Goal: Information Seeking & Learning: Learn about a topic

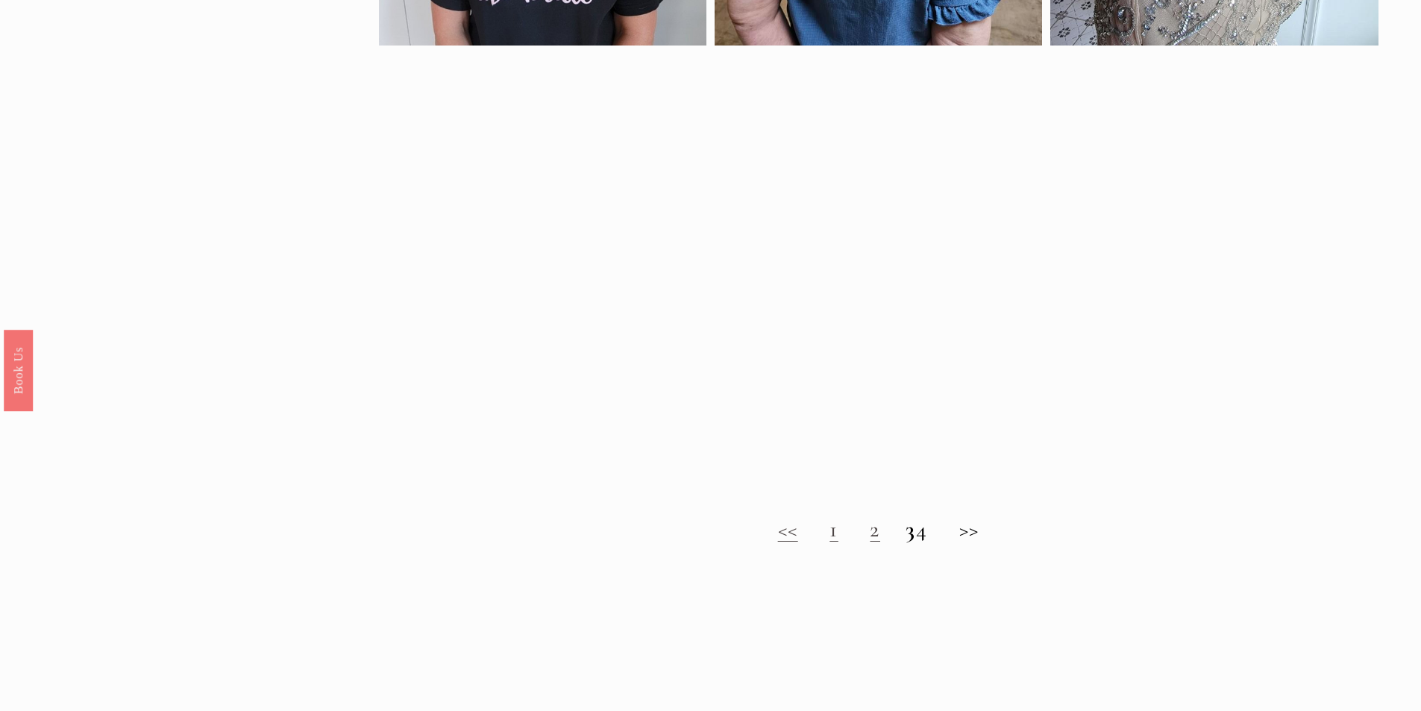
scroll to position [1268, 0]
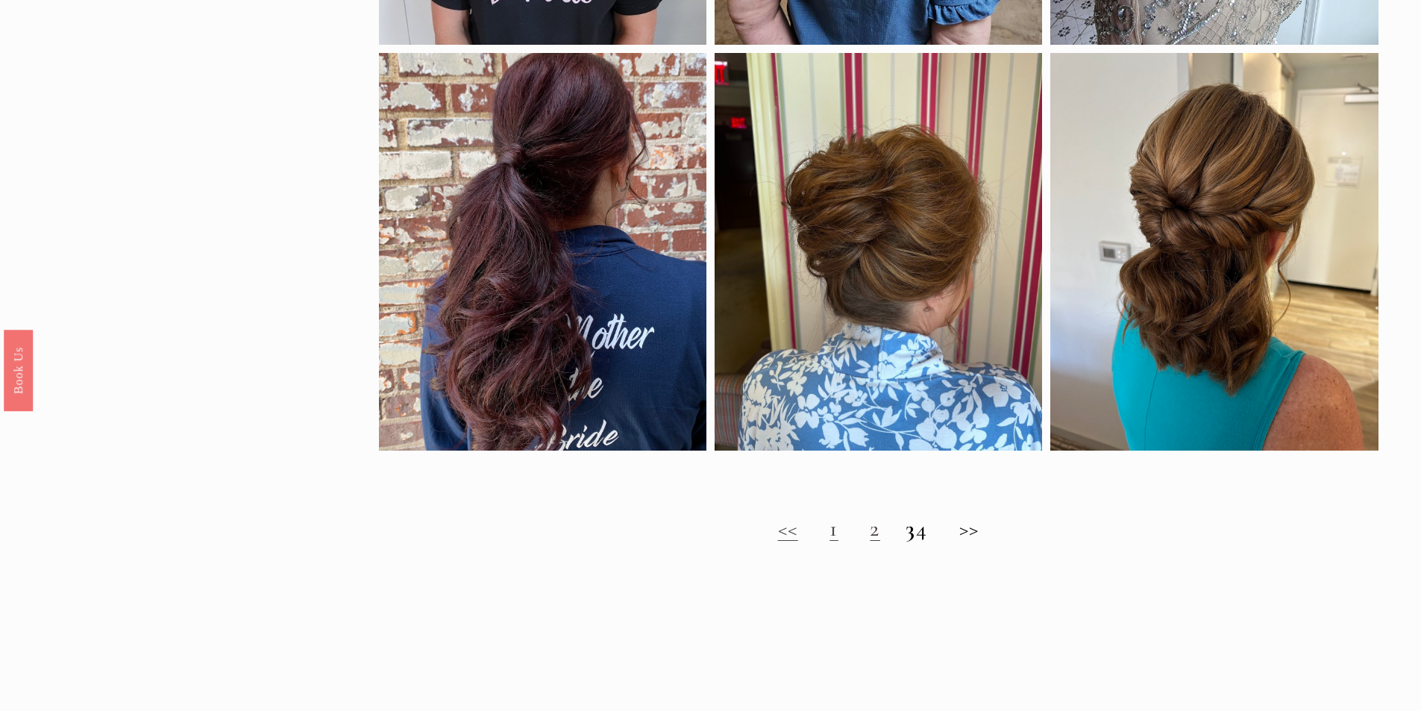
click at [826, 542] on h2 "<< 1 2 3 4 >>" at bounding box center [879, 528] width 1000 height 27
click at [829, 542] on link "1" at bounding box center [833, 529] width 9 height 28
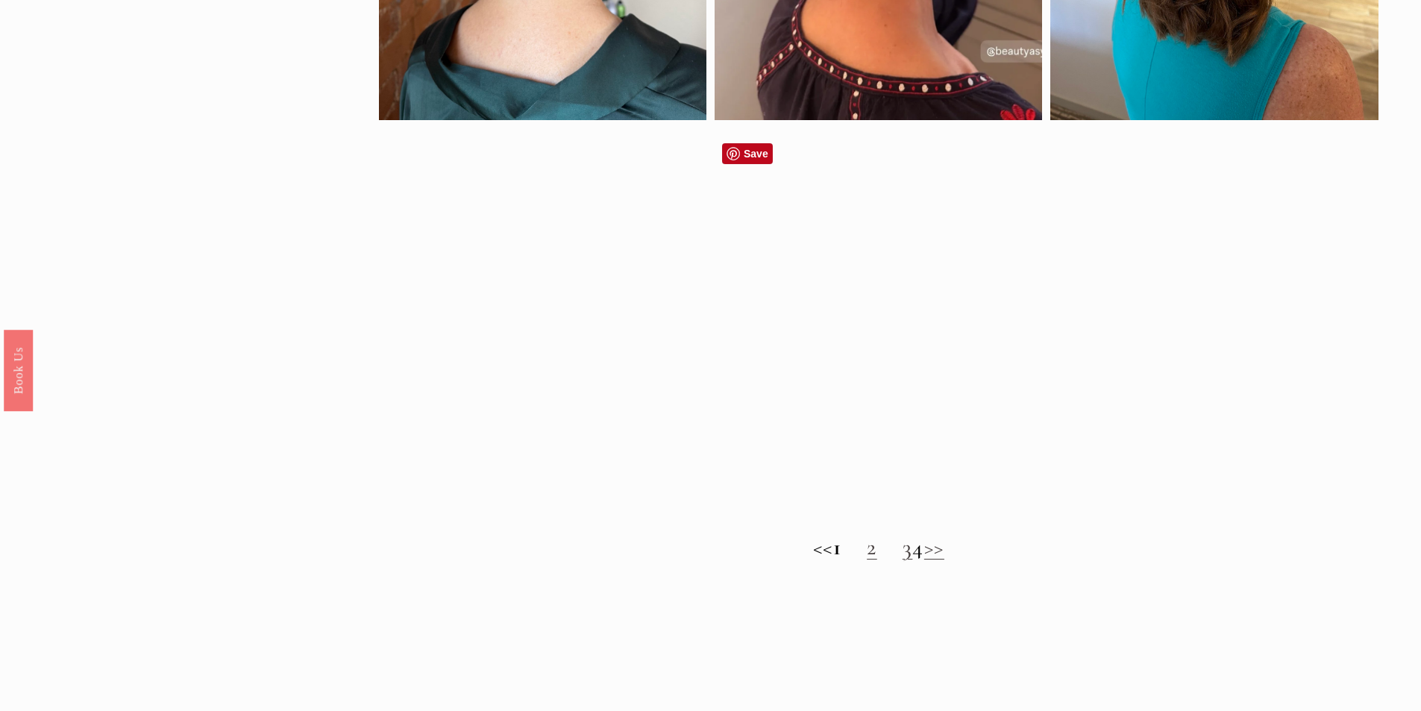
scroll to position [1268, 0]
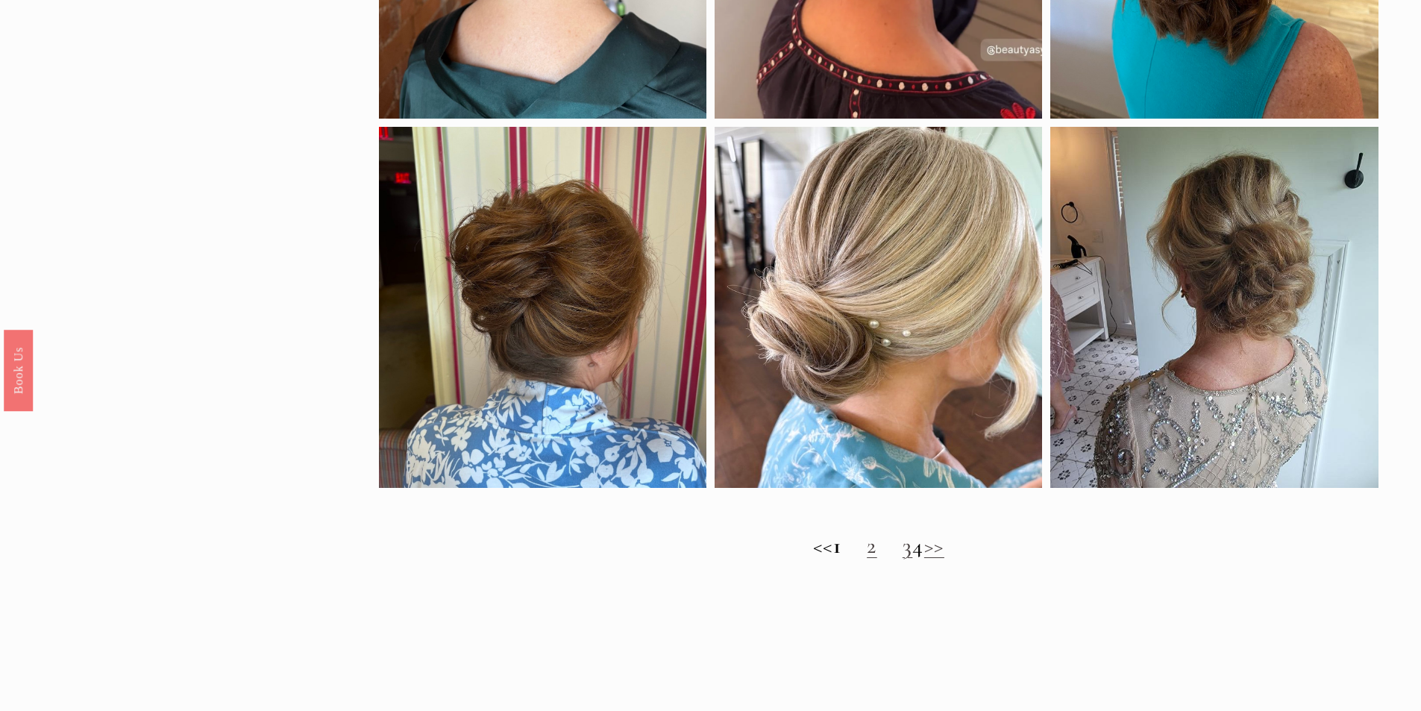
click at [867, 552] on link "2" at bounding box center [872, 546] width 10 height 28
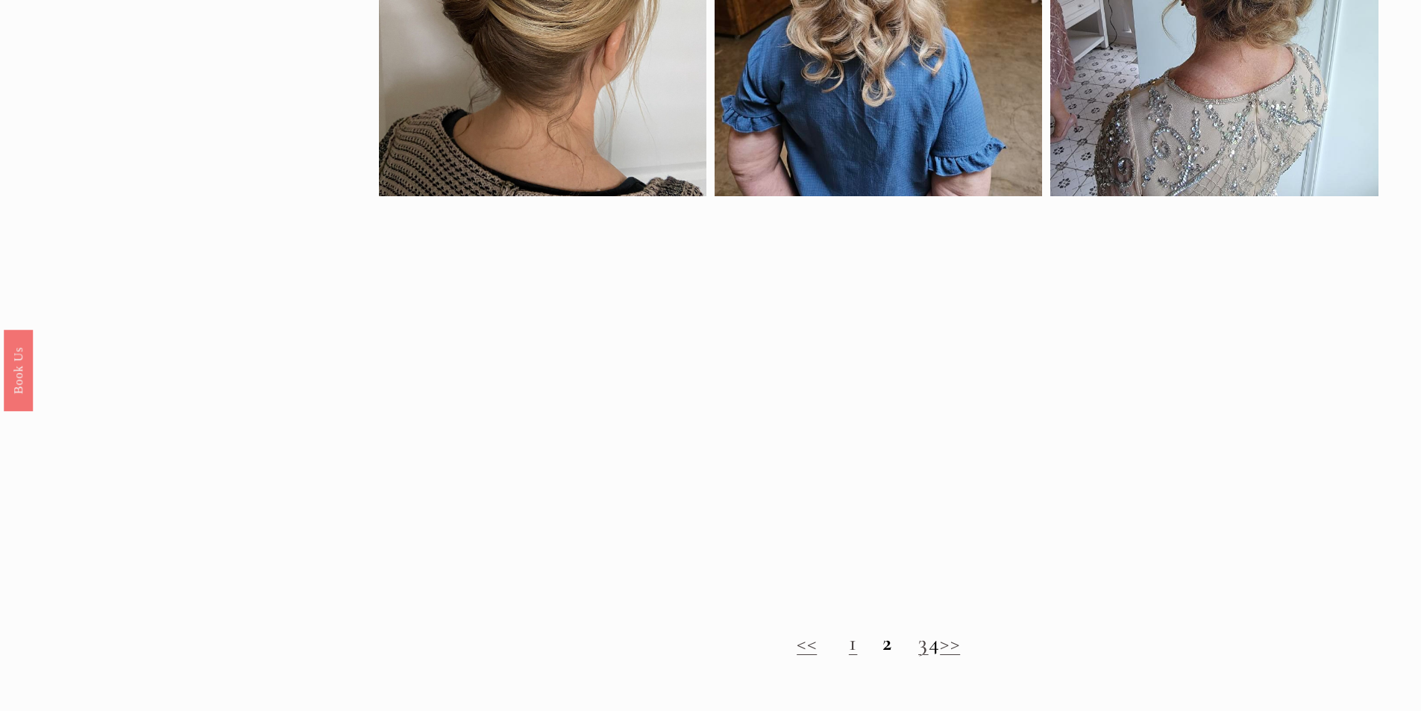
scroll to position [1194, 0]
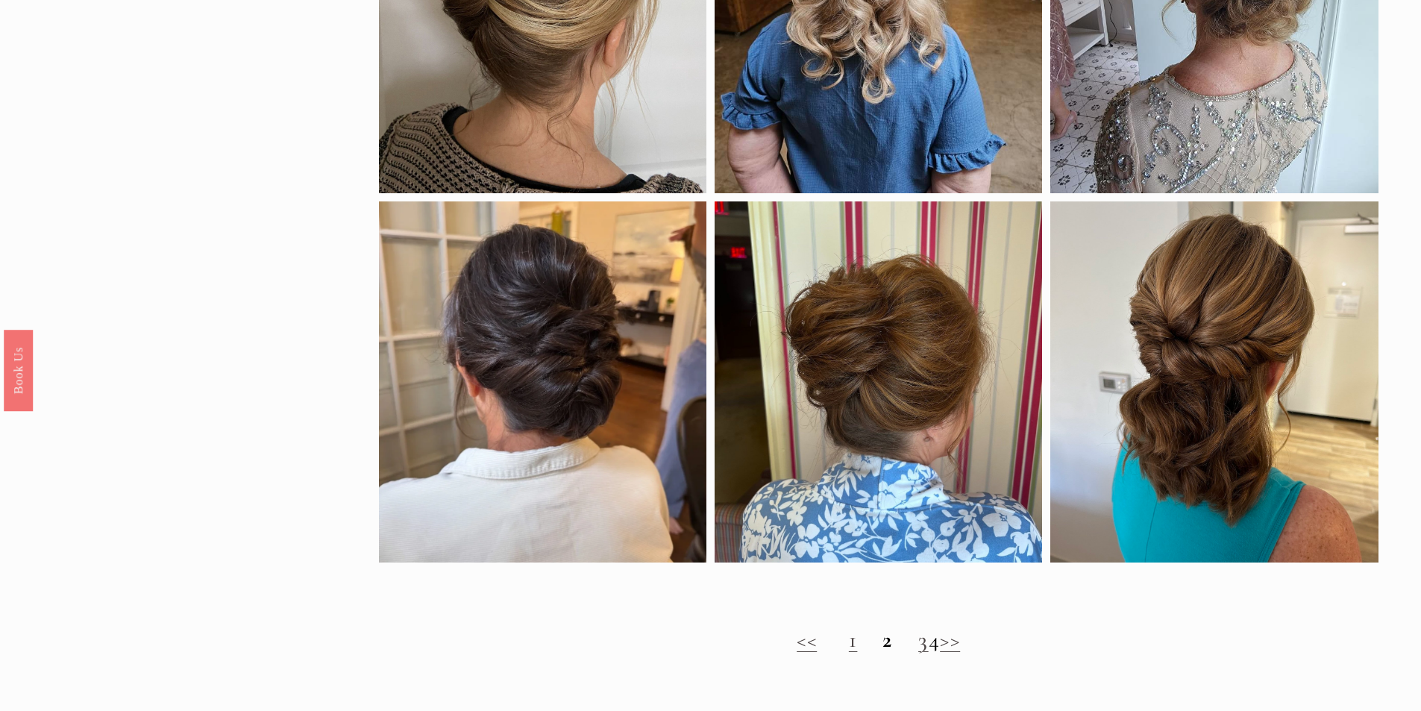
click at [918, 653] on link "3" at bounding box center [923, 640] width 10 height 28
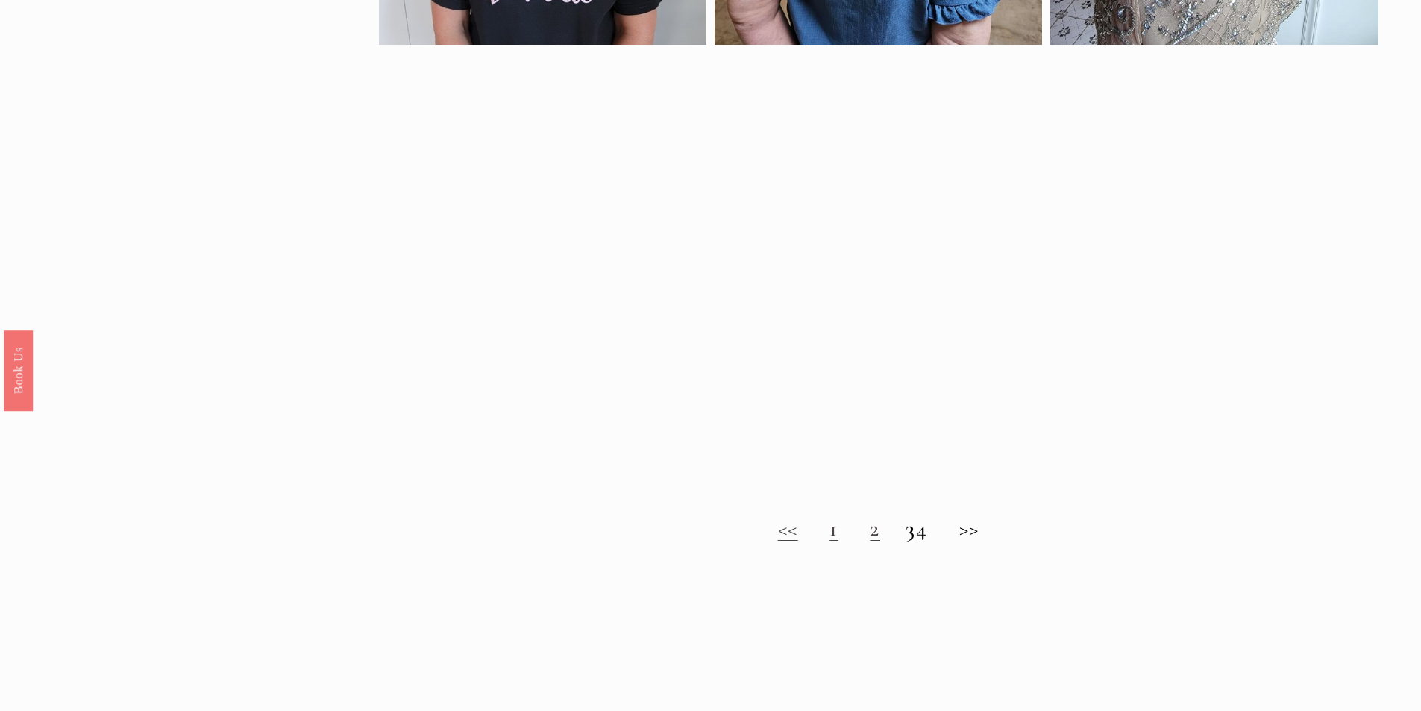
scroll to position [1417, 0]
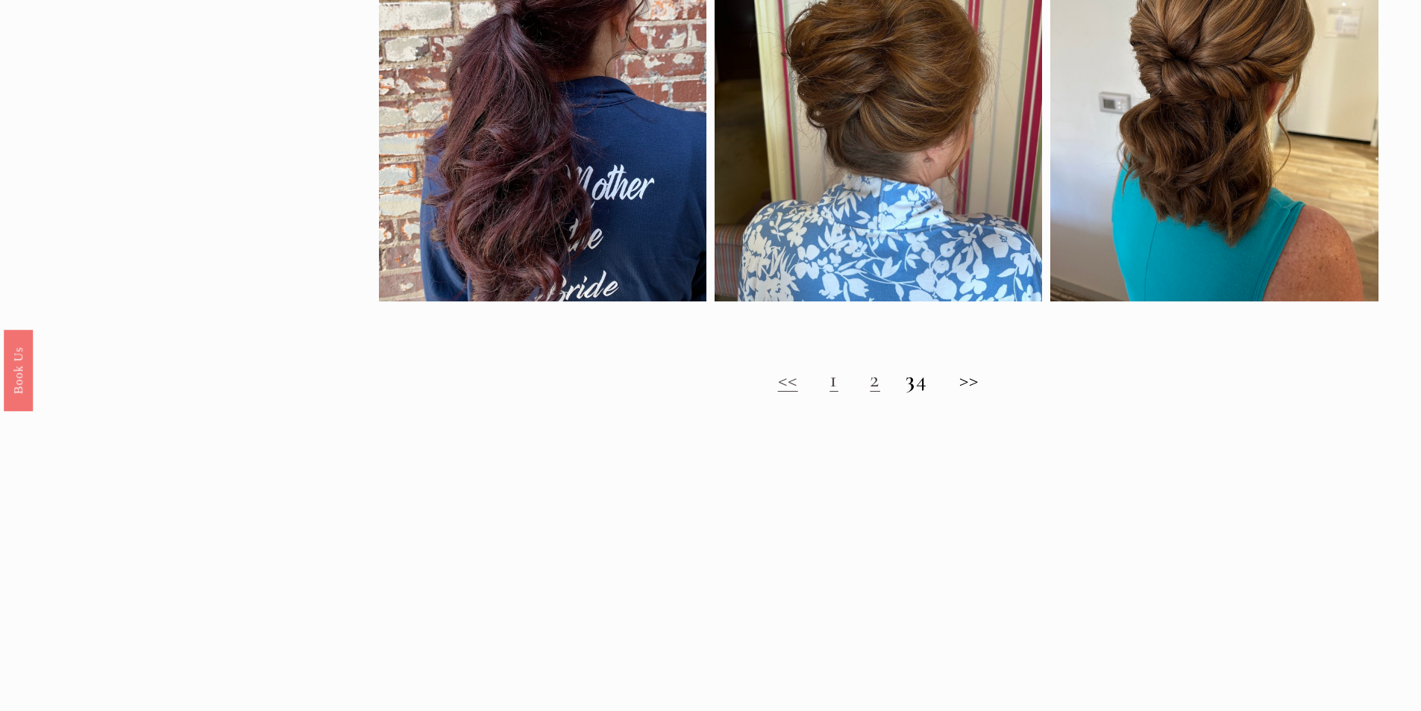
click at [934, 393] on h2 "<< 1 2 3 4 >>" at bounding box center [879, 379] width 1000 height 27
